Goal: Transaction & Acquisition: Purchase product/service

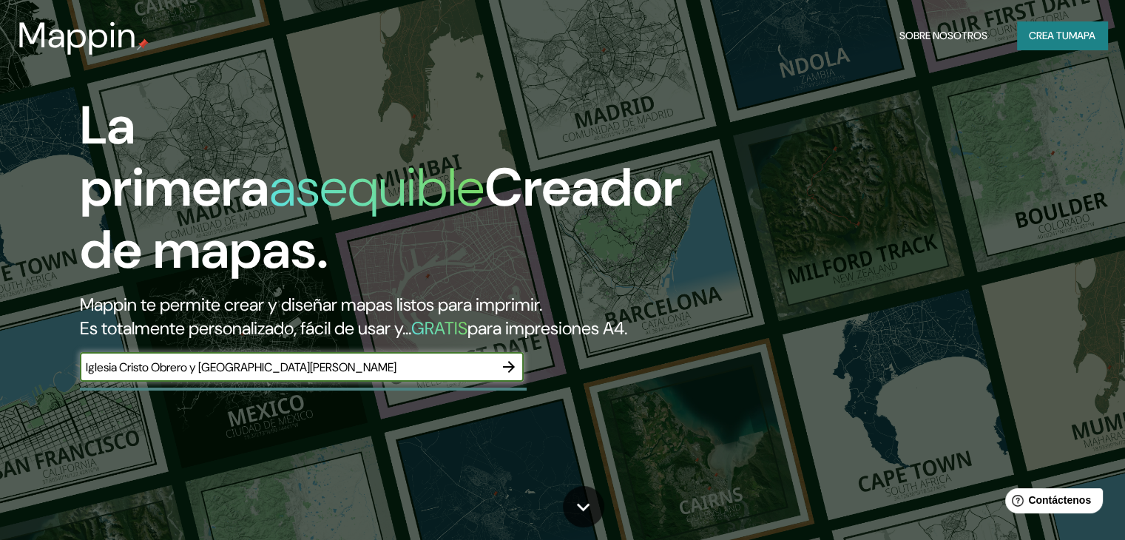
type input "Iglesia Cristo Obrero y [GEOGRAPHIC_DATA][PERSON_NAME]"
click at [508, 376] on icon "button" at bounding box center [509, 367] width 18 height 18
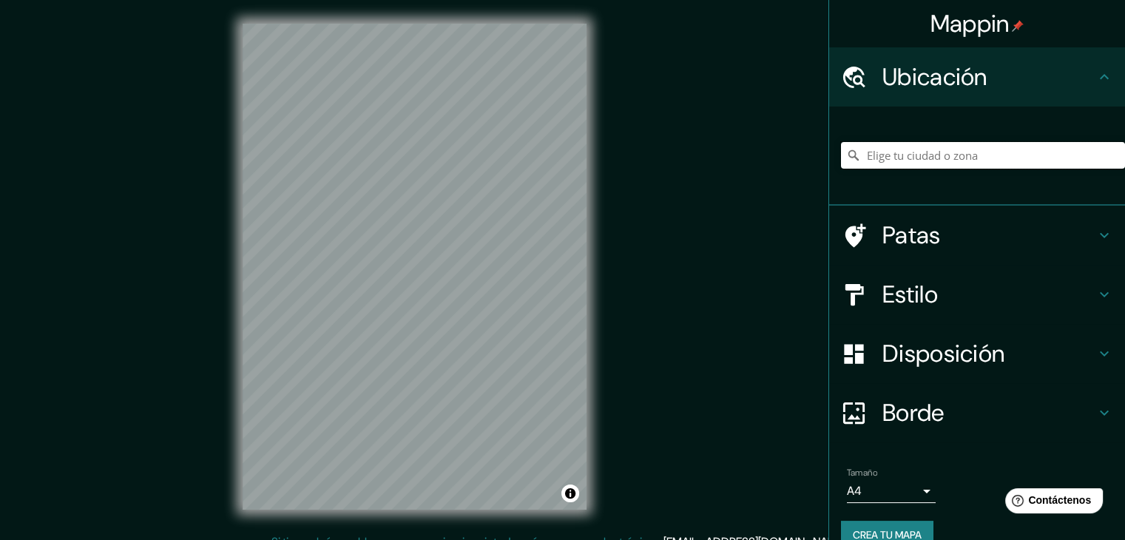
click at [887, 168] on input "Elige tu ciudad o zona" at bounding box center [983, 155] width 284 height 27
type input "[DEMOGRAPHIC_DATA], Piove di [PERSON_NAME], [GEOGRAPHIC_DATA], [GEOGRAPHIC_DATA]"
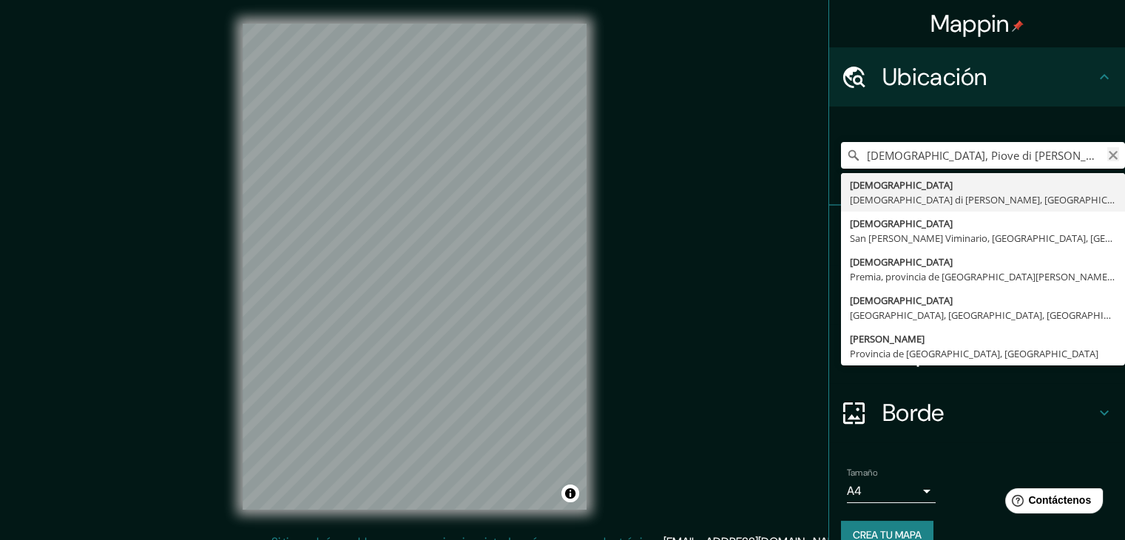
click at [1108, 152] on icon "Claro" at bounding box center [1112, 155] width 9 height 9
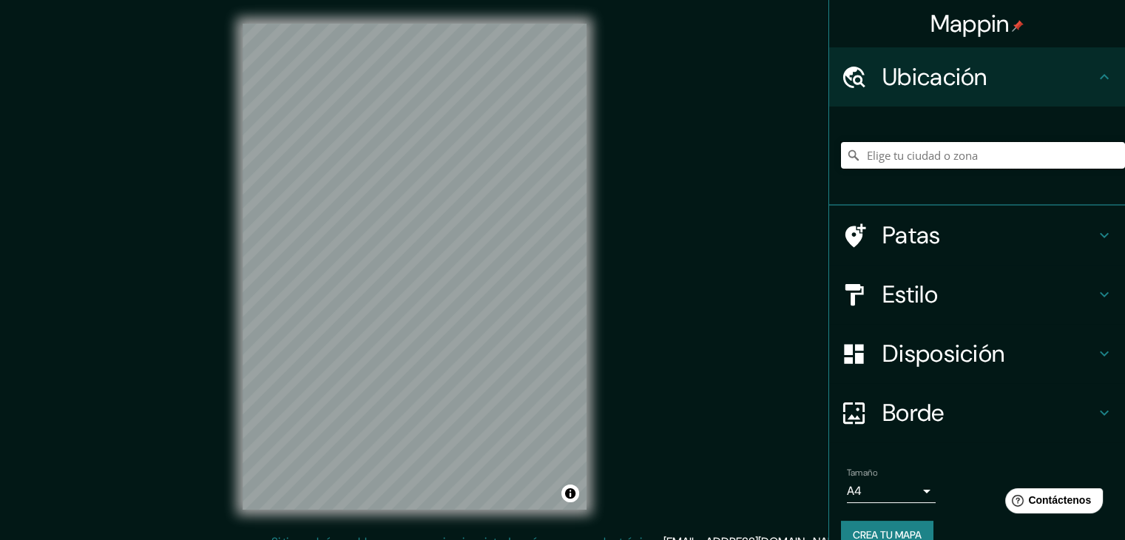
click at [1001, 159] on input "Elige tu ciudad o zona" at bounding box center [983, 155] width 284 height 27
paste input "Av. Monseñor [PERSON_NAME], 15200 [GEOGRAPHIC_DATA], [GEOGRAPHIC_DATA], [GEOGRA…"
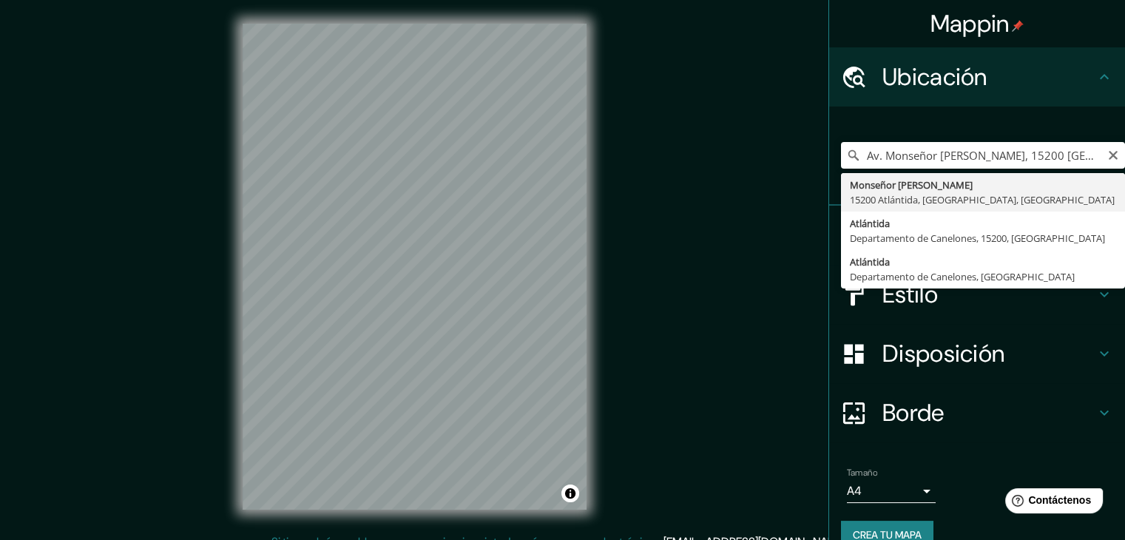
click at [852, 531] on font "Crea tu mapa" at bounding box center [886, 534] width 69 height 13
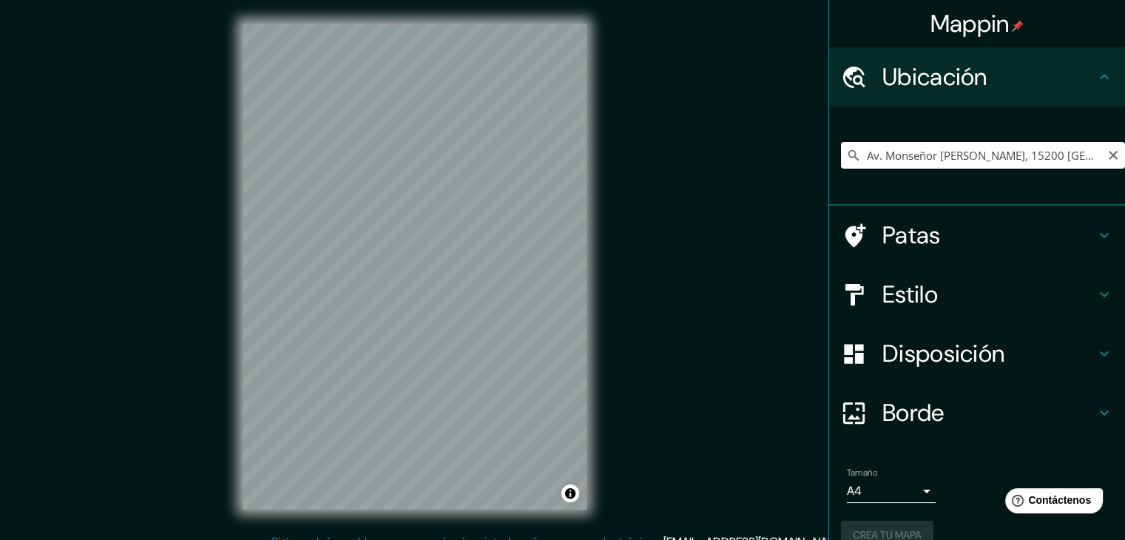
click at [1048, 161] on input "Av. Monseñor [PERSON_NAME], 15200 [GEOGRAPHIC_DATA], [GEOGRAPHIC_DATA], [GEOGRA…" at bounding box center [983, 155] width 284 height 27
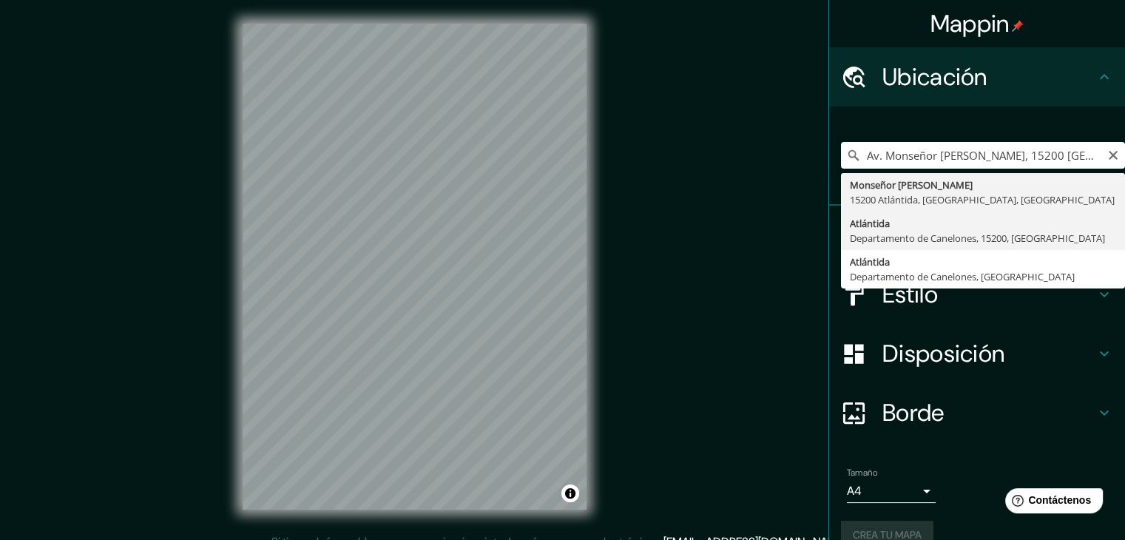
type input "Atlántida, [GEOGRAPHIC_DATA], 15200, [GEOGRAPHIC_DATA]"
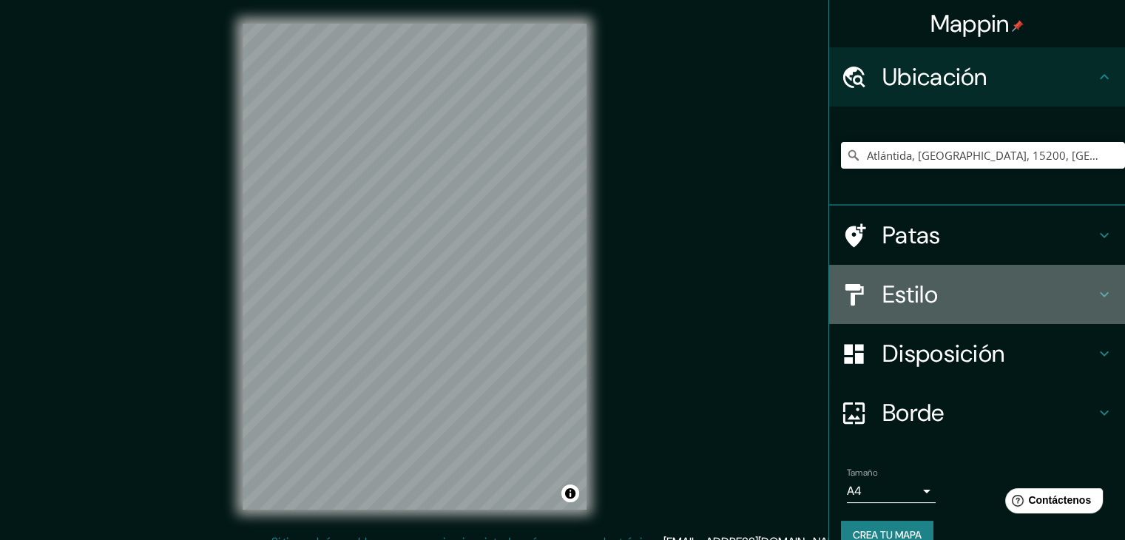
click at [927, 283] on font "Estilo" at bounding box center [909, 294] width 55 height 31
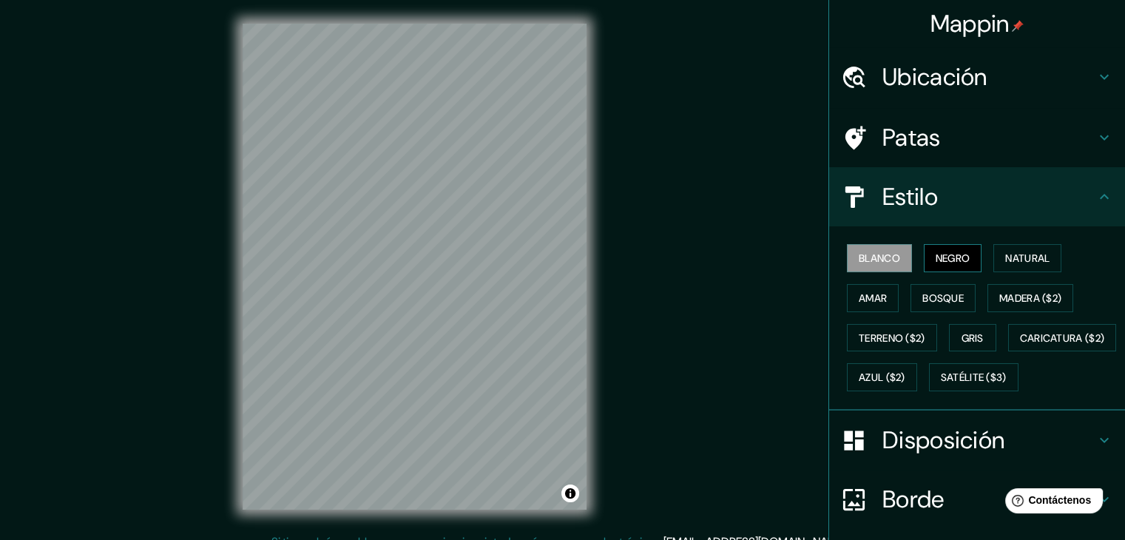
click at [923, 252] on button "Negro" at bounding box center [952, 258] width 58 height 28
click at [1013, 262] on font "Natural" at bounding box center [1027, 257] width 44 height 13
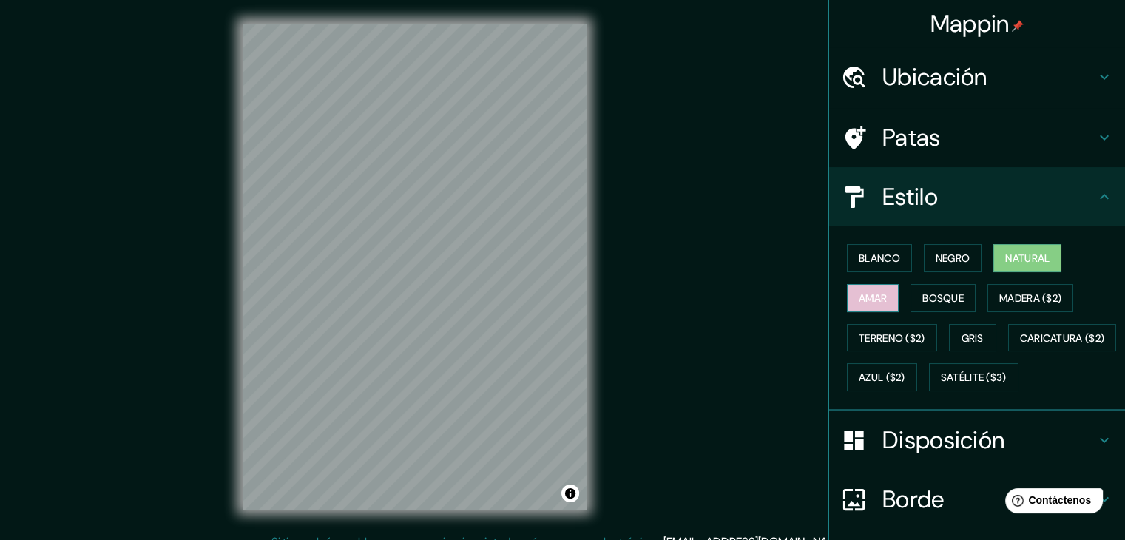
click at [883, 298] on button "Amar" at bounding box center [873, 298] width 52 height 28
click at [915, 308] on button "Bosque" at bounding box center [942, 298] width 65 height 28
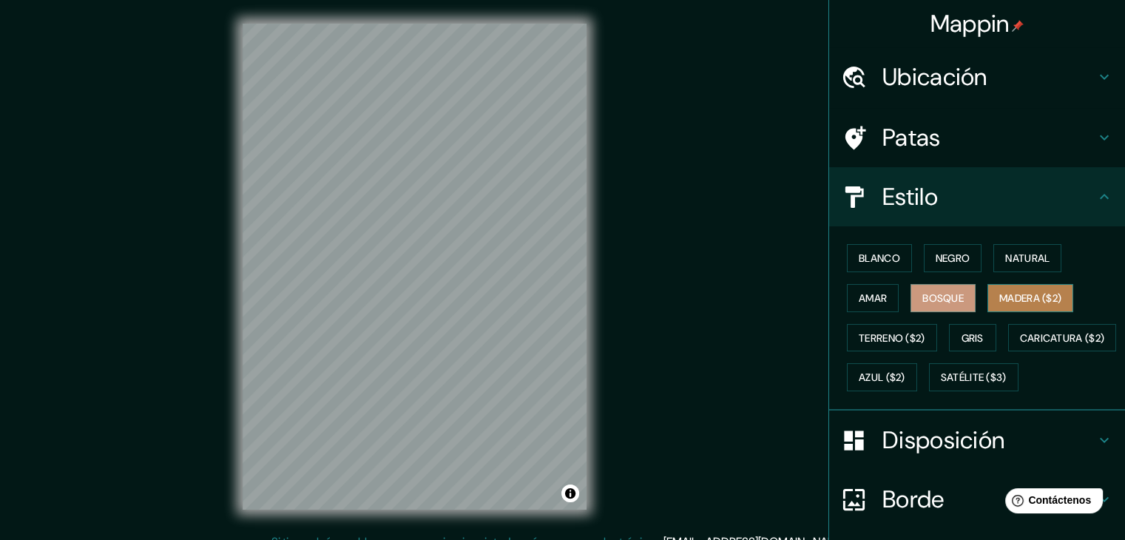
click at [1022, 300] on font "Madera ($2)" at bounding box center [1030, 297] width 62 height 13
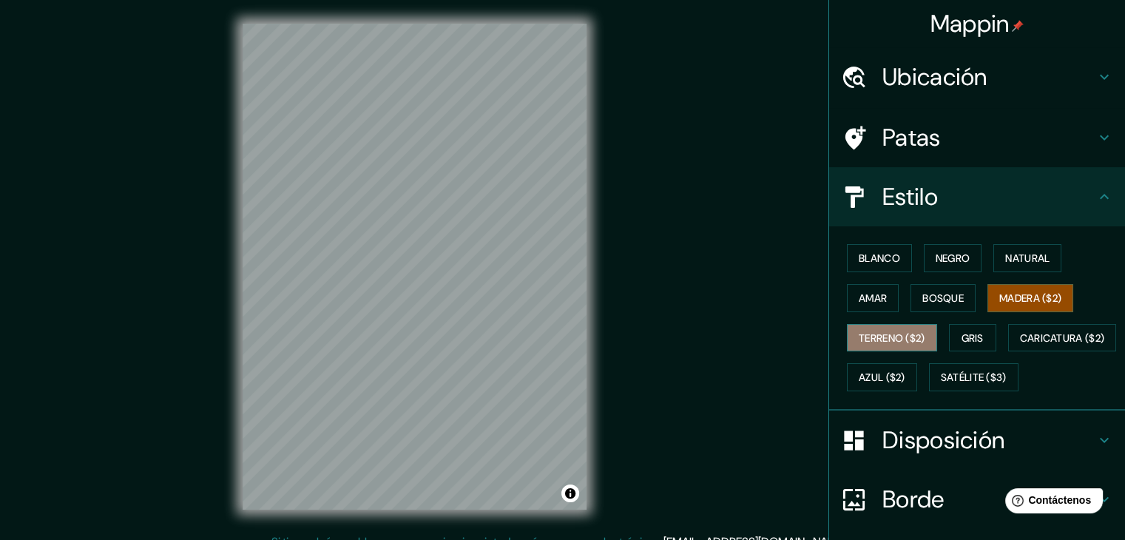
click at [892, 336] on font "Terreno ($2)" at bounding box center [891, 337] width 67 height 13
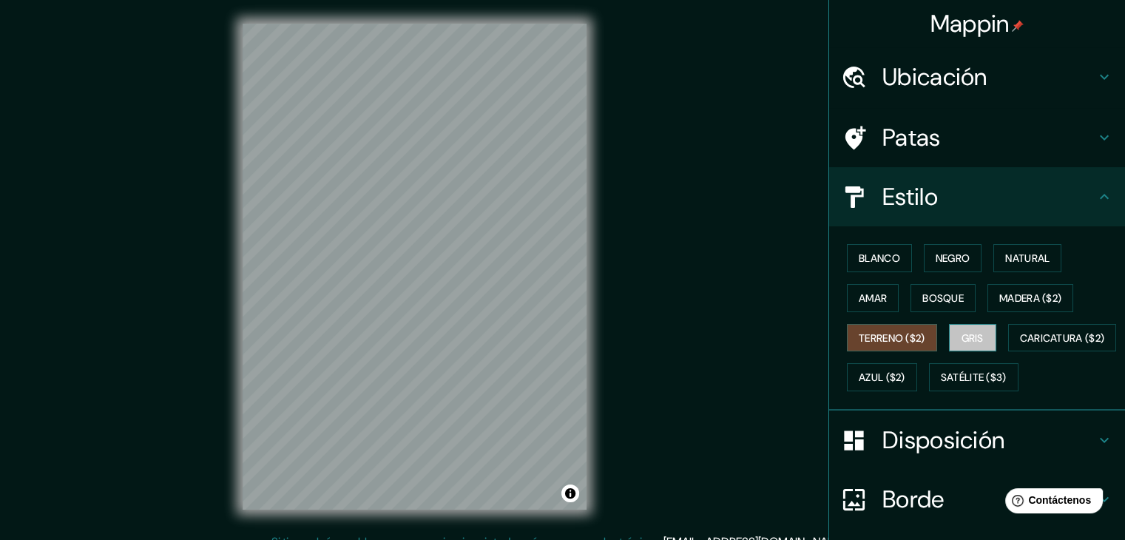
click at [949, 345] on button "Gris" at bounding box center [972, 338] width 47 height 28
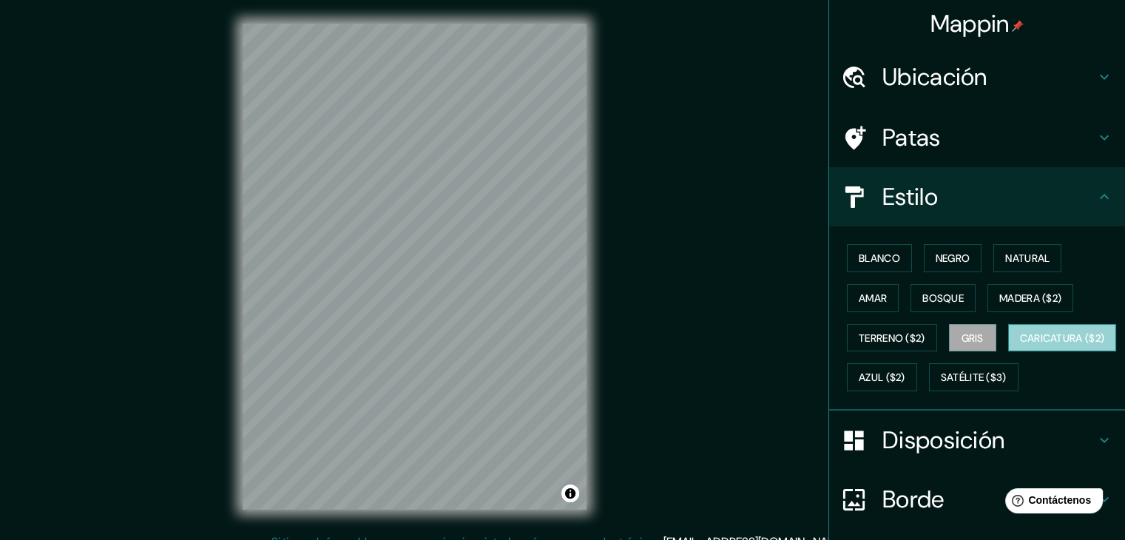
click at [1020, 347] on font "Caricatura ($2)" at bounding box center [1062, 337] width 85 height 19
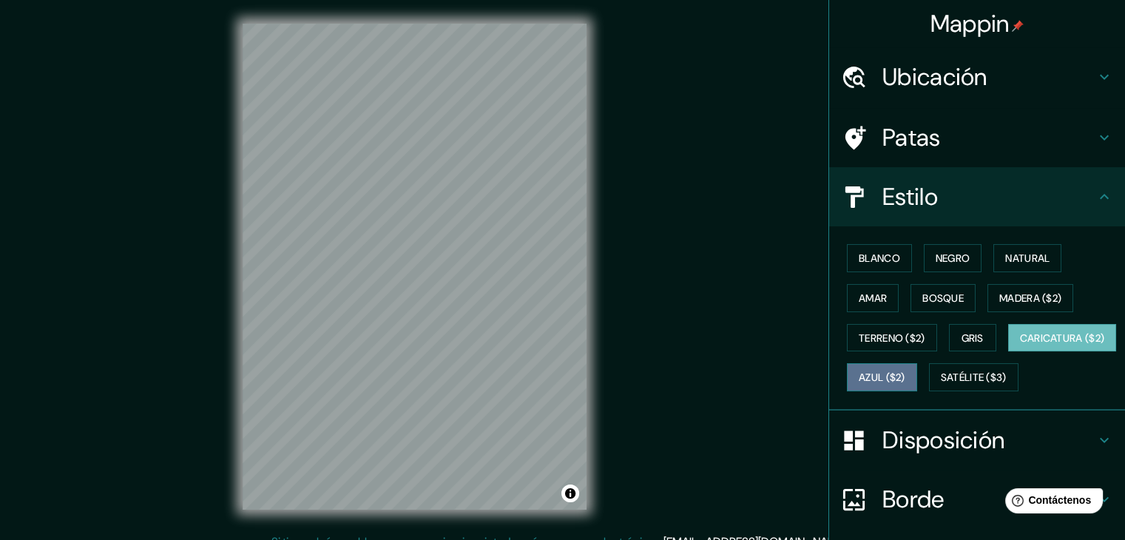
click at [905, 384] on font "Azul ($2)" at bounding box center [881, 376] width 47 height 19
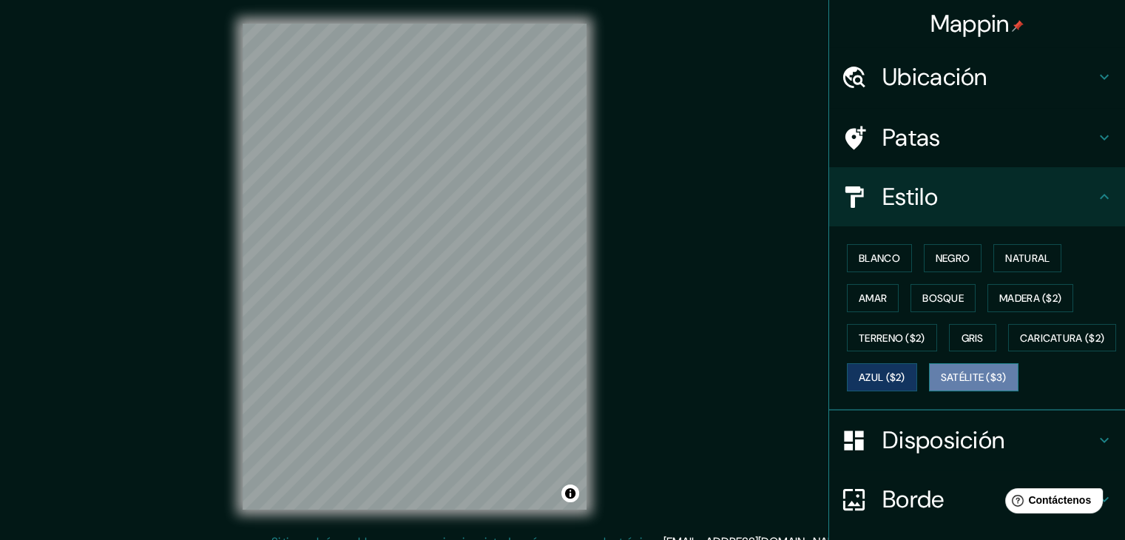
click at [940, 384] on font "Satélite ($3)" at bounding box center [973, 377] width 66 height 13
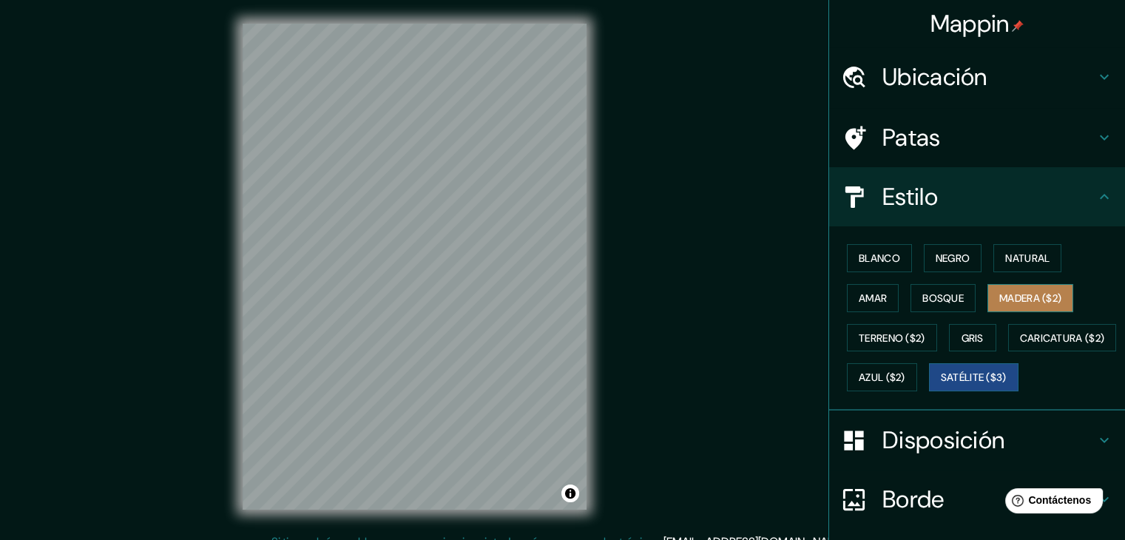
click at [1017, 299] on font "Madera ($2)" at bounding box center [1030, 297] width 62 height 13
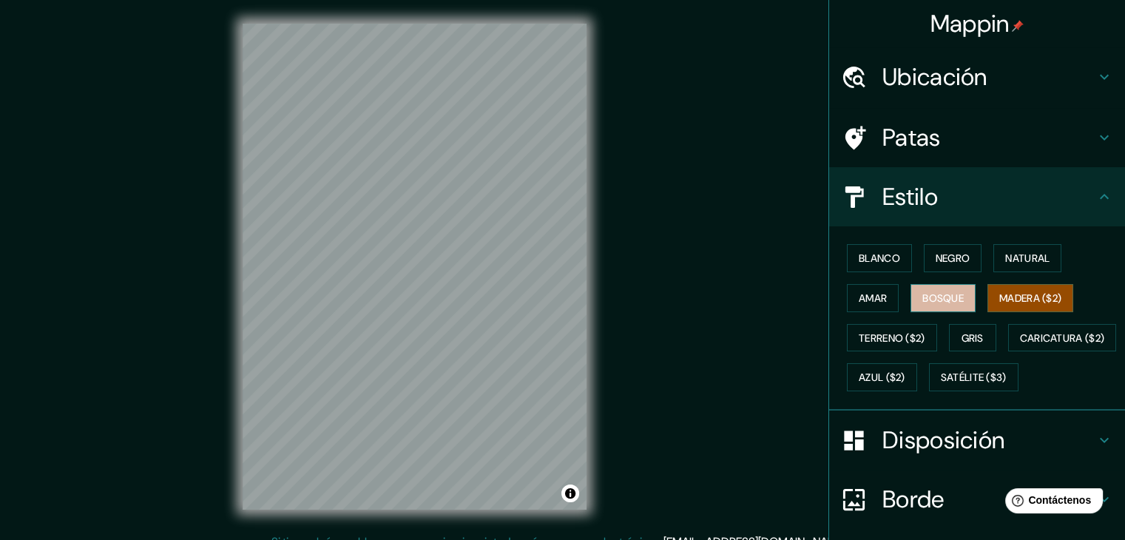
click at [949, 294] on font "Bosque" at bounding box center [942, 297] width 41 height 13
click at [872, 291] on font "Amar" at bounding box center [872, 297] width 28 height 13
click at [932, 295] on font "Bosque" at bounding box center [942, 297] width 41 height 13
click at [875, 299] on font "Amar" at bounding box center [872, 297] width 28 height 13
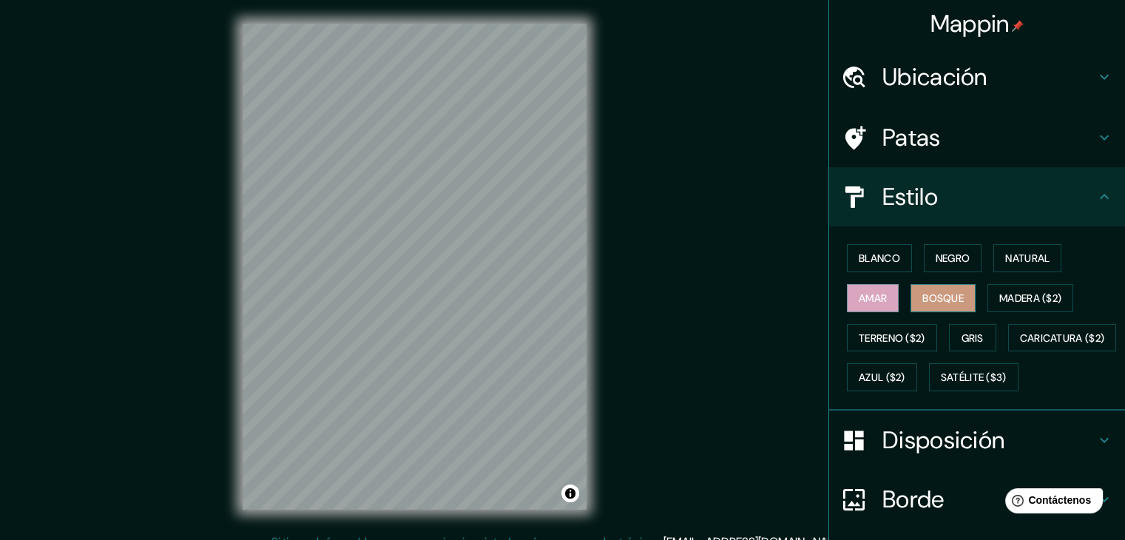
click at [946, 292] on font "Bosque" at bounding box center [942, 297] width 41 height 13
click at [999, 296] on font "Madera ($2)" at bounding box center [1030, 297] width 62 height 13
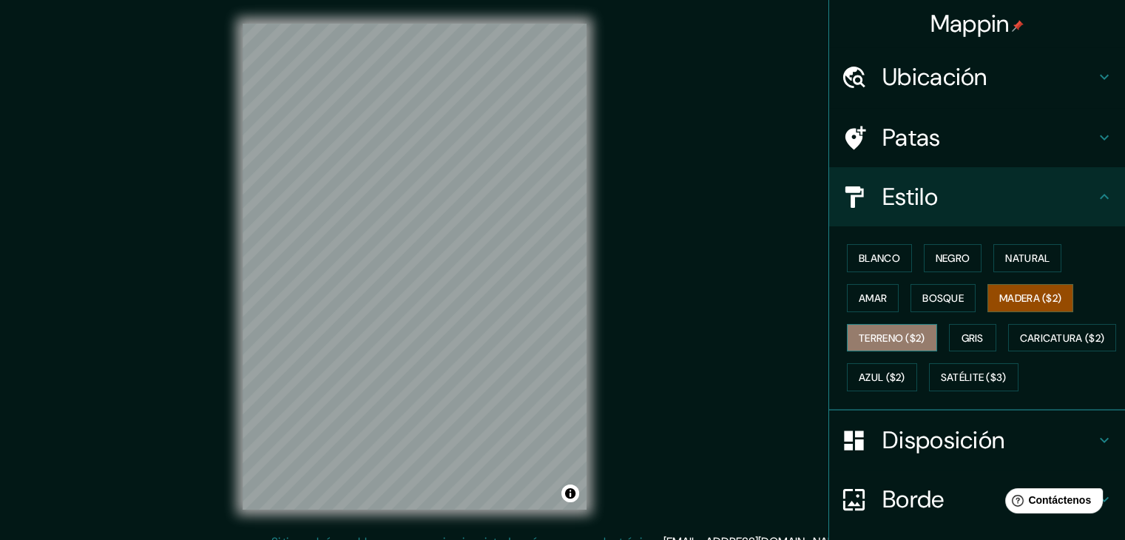
click at [892, 347] on button "Terreno ($2)" at bounding box center [892, 338] width 90 height 28
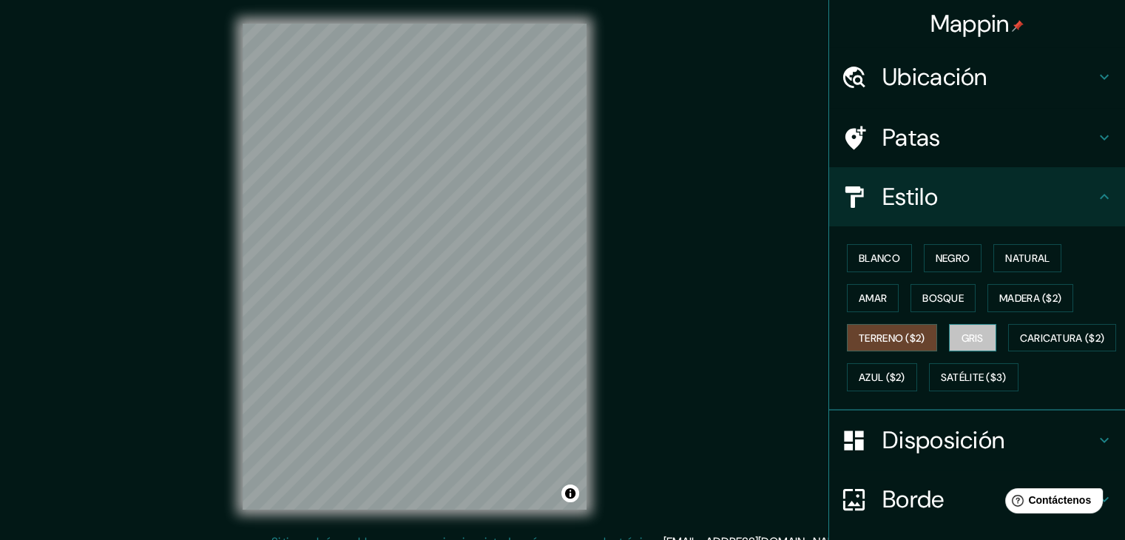
click at [971, 335] on font "Gris" at bounding box center [972, 337] width 22 height 13
click at [895, 335] on font "Terreno ($2)" at bounding box center [891, 337] width 67 height 13
click at [1020, 345] on font "Caricatura ($2)" at bounding box center [1062, 337] width 85 height 13
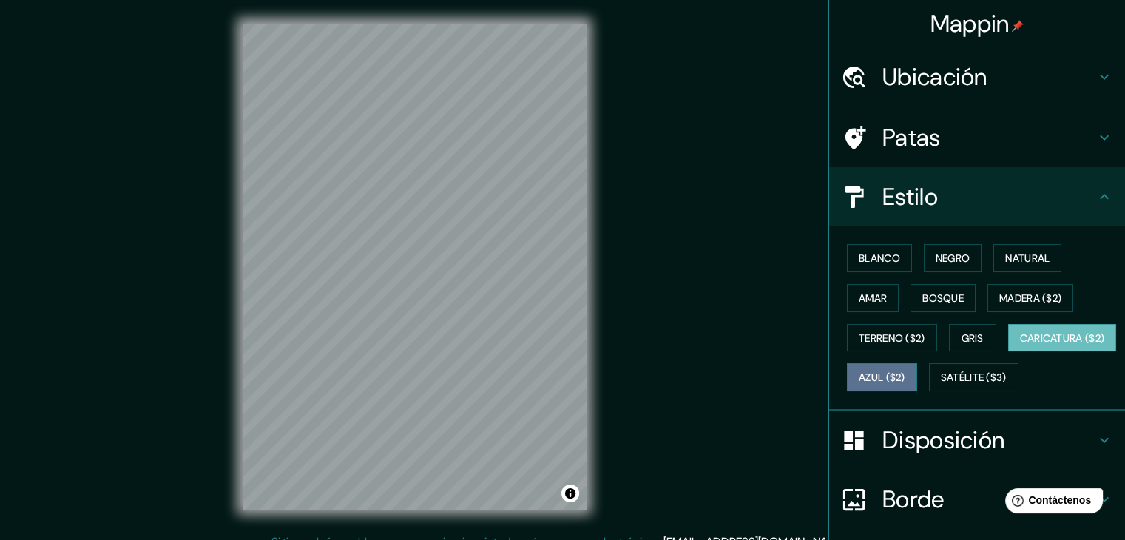
click at [905, 372] on font "Azul ($2)" at bounding box center [881, 377] width 47 height 13
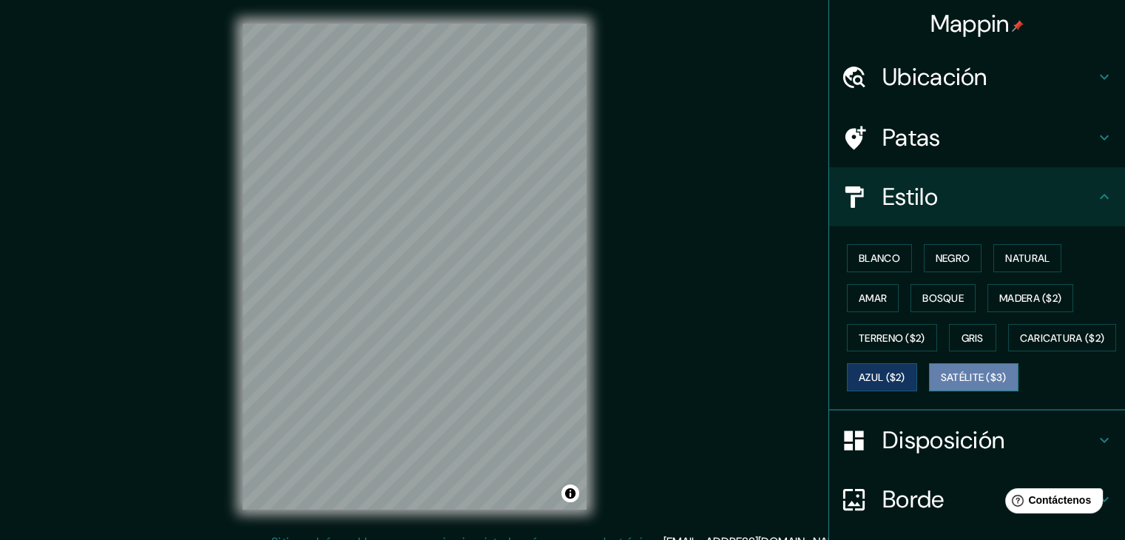
click at [940, 384] on font "Satélite ($3)" at bounding box center [973, 377] width 66 height 13
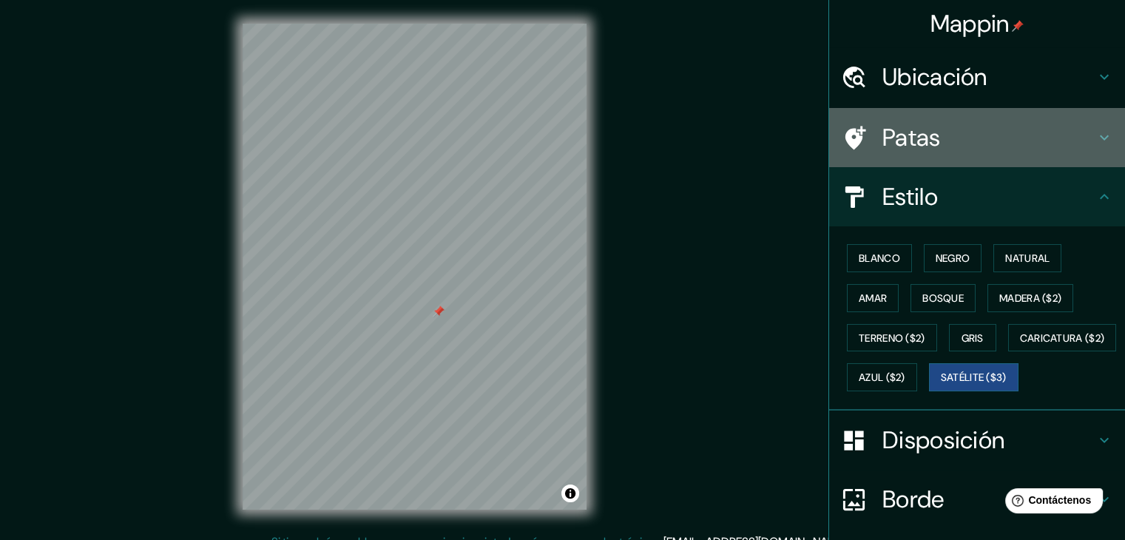
click at [1081, 139] on h4 "Patas" at bounding box center [988, 138] width 213 height 30
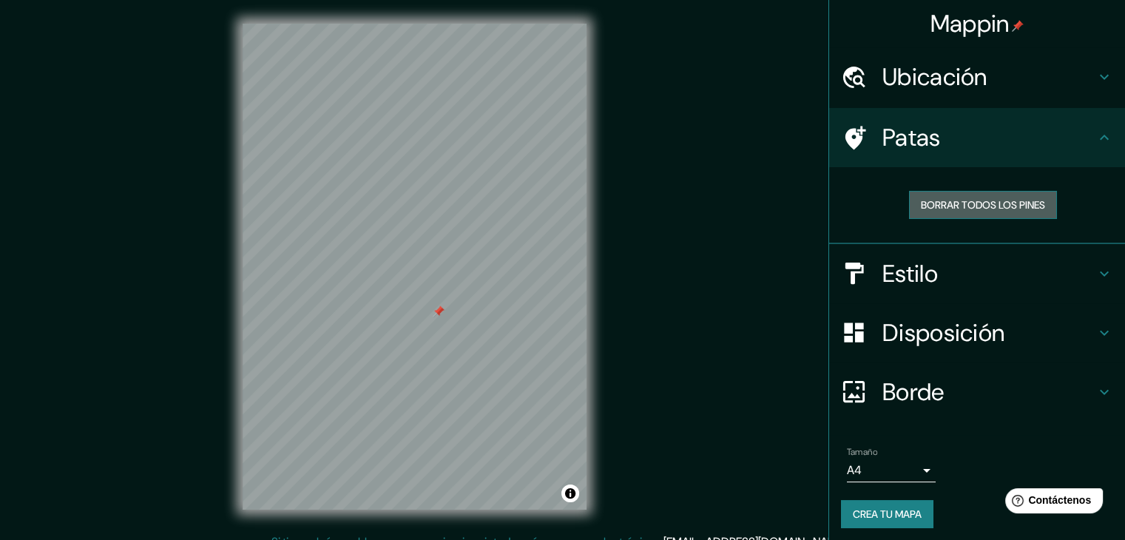
click at [998, 198] on font "Borrar todos los pines" at bounding box center [982, 204] width 124 height 13
click at [943, 202] on font "Borrar todos los pines" at bounding box center [982, 204] width 124 height 13
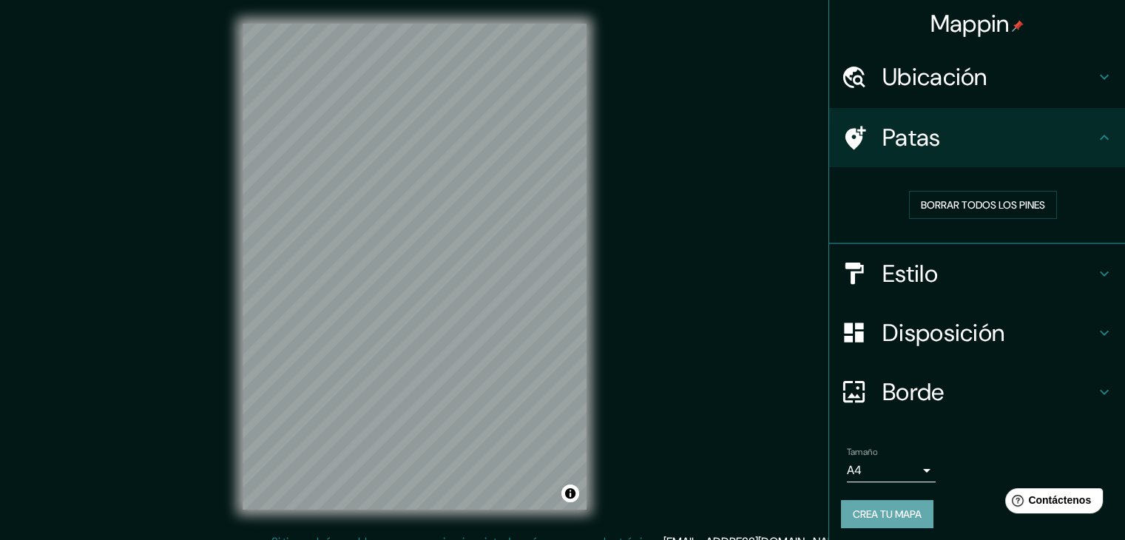
click at [852, 515] on font "Crea tu mapa" at bounding box center [886, 513] width 69 height 13
click at [949, 261] on h4 "Estilo" at bounding box center [988, 274] width 213 height 30
